Goal: Task Accomplishment & Management: Use online tool/utility

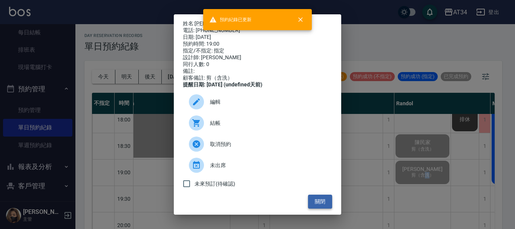
click at [320, 205] on button "關閉" at bounding box center [320, 202] width 24 height 14
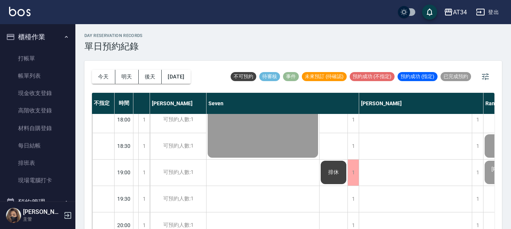
scroll to position [377, 0]
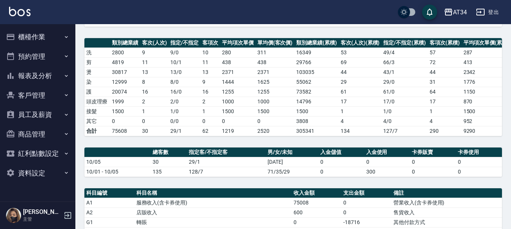
scroll to position [75, 0]
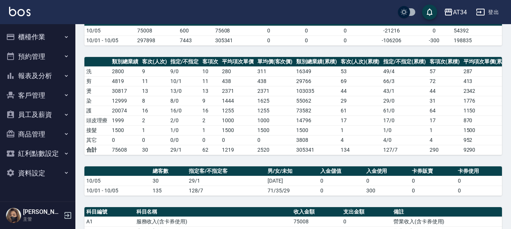
click at [43, 39] on button "櫃檯作業" at bounding box center [37, 37] width 69 height 20
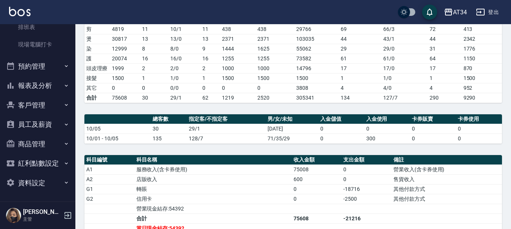
scroll to position [226, 0]
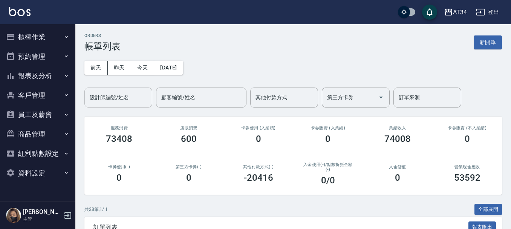
click at [137, 100] on input "設計師編號/姓名" at bounding box center [118, 97] width 61 height 13
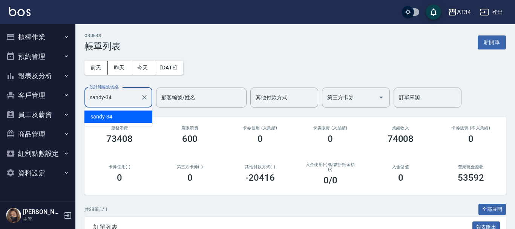
type input "sandy-34"
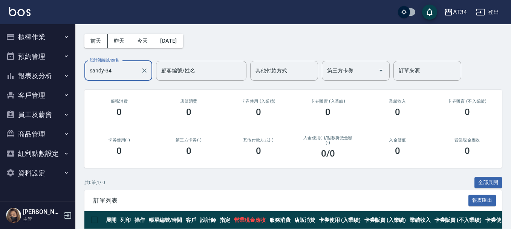
scroll to position [62, 0]
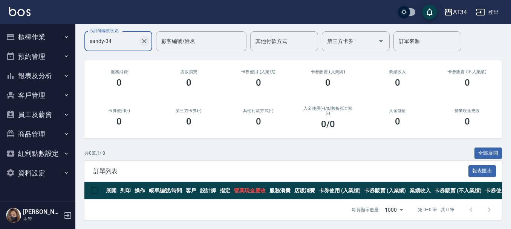
click at [143, 37] on icon "Clear" at bounding box center [145, 41] width 8 height 8
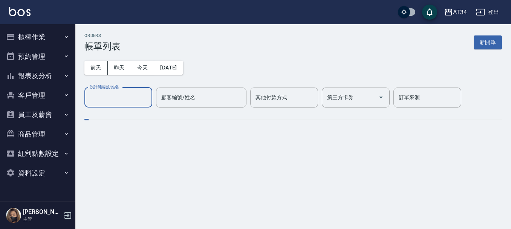
scroll to position [0, 0]
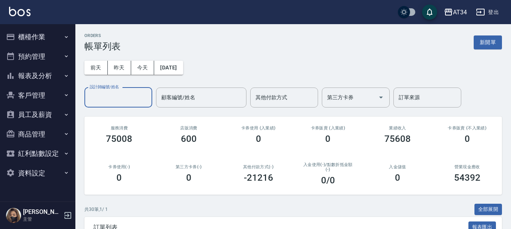
click at [40, 45] on button "櫃檯作業" at bounding box center [37, 37] width 69 height 20
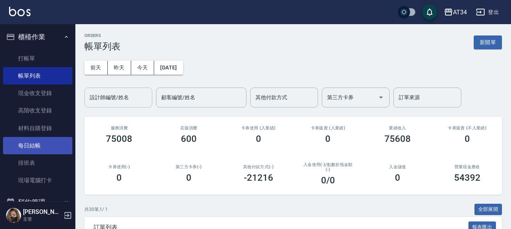
click at [37, 145] on link "每日結帳" at bounding box center [37, 145] width 69 height 17
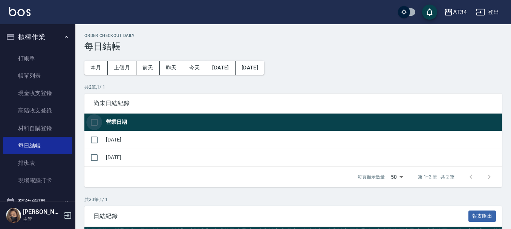
click at [95, 122] on input "checkbox" at bounding box center [94, 122] width 16 height 16
checkbox input "true"
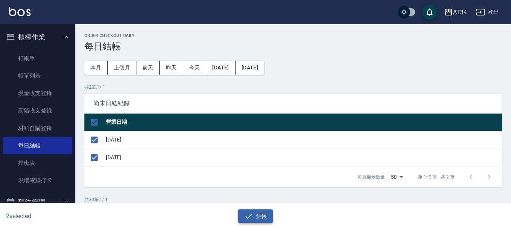
click at [257, 215] on button "結帳" at bounding box center [255, 216] width 35 height 14
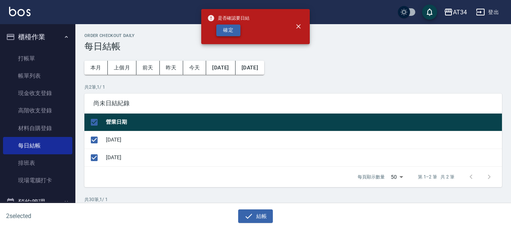
click at [239, 27] on button "確定" at bounding box center [228, 31] width 24 height 12
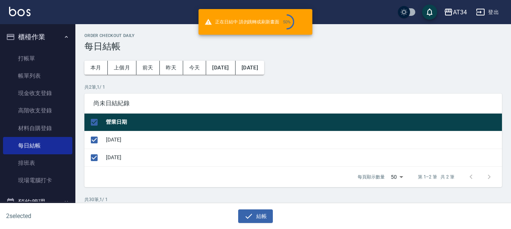
checkbox input "false"
